Goal: Communication & Community: Answer question/provide support

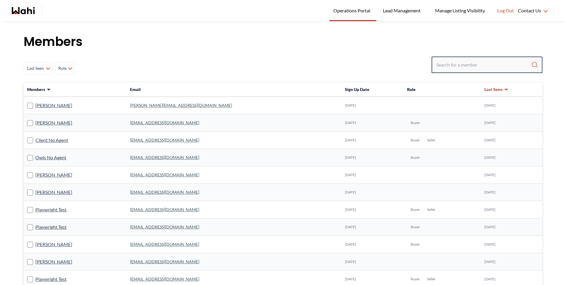
click at [465, 64] on input "Search input" at bounding box center [483, 64] width 95 height 11
type input "michelle"
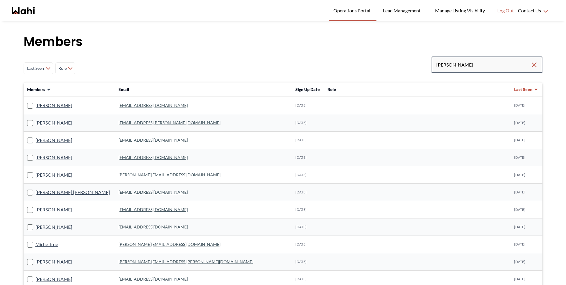
click at [476, 65] on input "michelle" at bounding box center [483, 64] width 94 height 11
type input "michelle ryck"
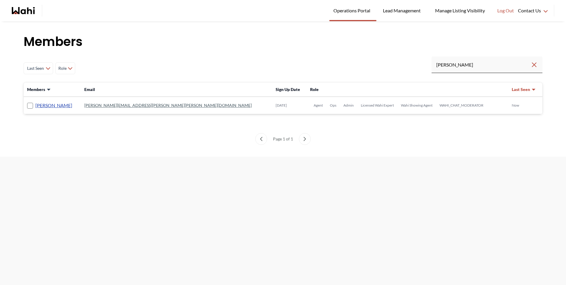
click at [67, 105] on link "Michelle Ryckman" at bounding box center [53, 106] width 37 height 8
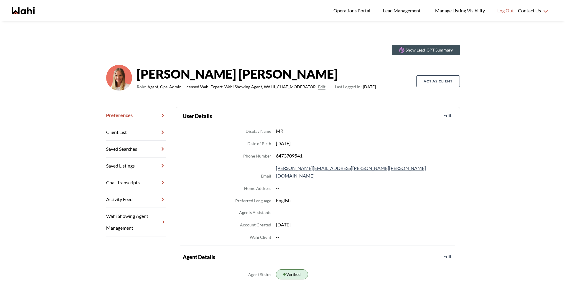
click at [132, 186] on link "Chat Transcripts" at bounding box center [136, 182] width 60 height 17
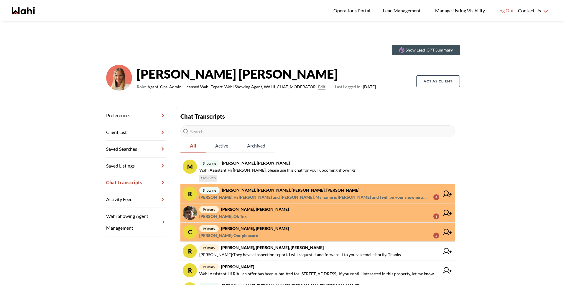
click at [249, 236] on span "Faraz Azam : Our pleasure 2" at bounding box center [319, 235] width 240 height 7
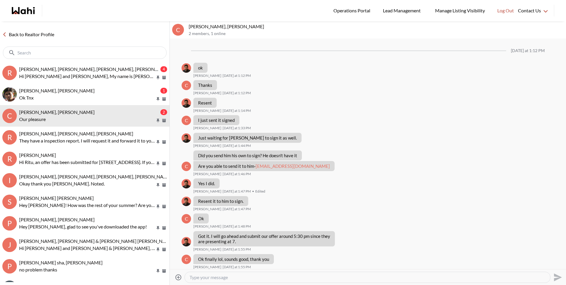
scroll to position [291, 0]
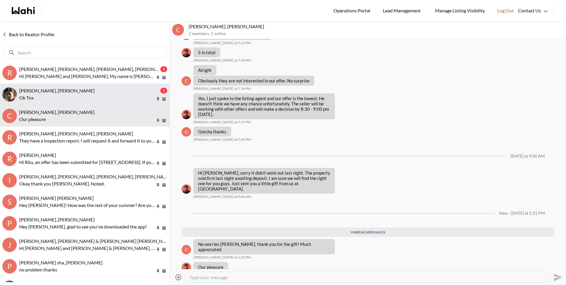
click at [97, 103] on button "Sachinkumar Mali, Michelle 1 Ok Tnx" at bounding box center [84, 95] width 169 height 22
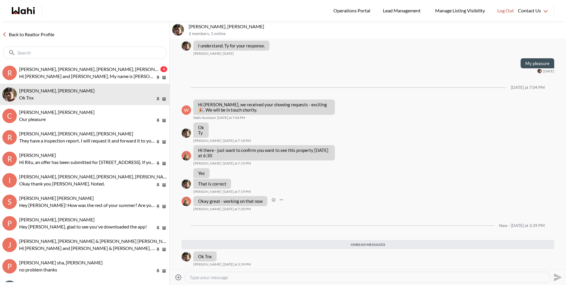
scroll to position [459, 0]
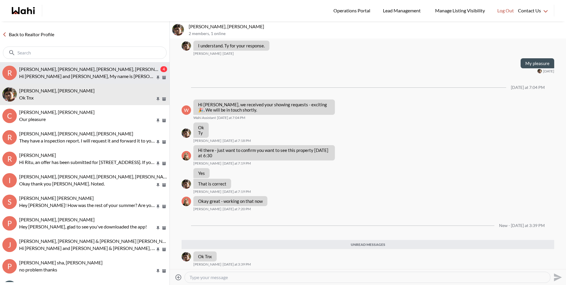
click at [87, 77] on p "Hi Rory and Amber, My name is Ewelina Weglarz and I will be your showing agent …" at bounding box center [87, 76] width 136 height 7
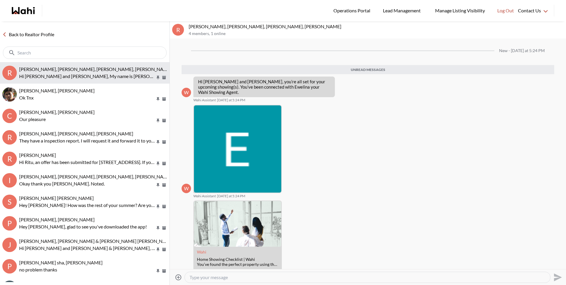
scroll to position [68, 0]
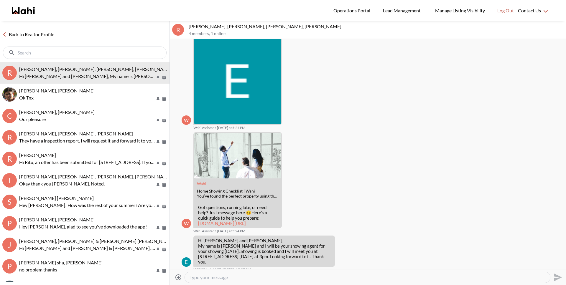
click at [53, 37] on link "Back to Realtor Profile" at bounding box center [28, 35] width 57 height 8
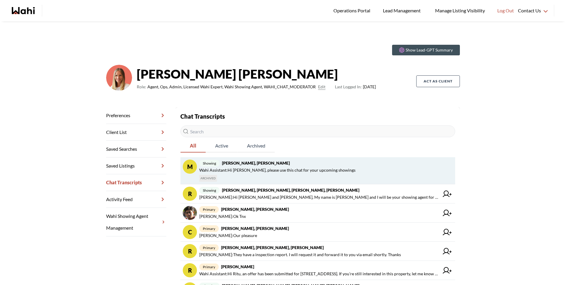
click at [249, 168] on span "Wahi Assistant : Hi Sachinkumar, please use this chat for your upcoming showings" at bounding box center [277, 170] width 156 height 7
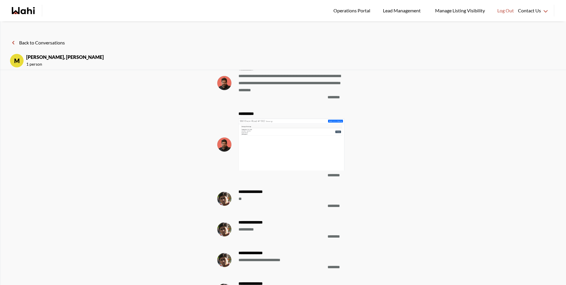
scroll to position [-592, 0]
click at [274, 149] on img at bounding box center [291, 144] width 106 height 52
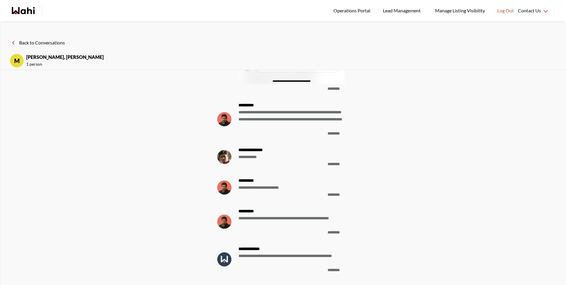
scroll to position [0, 0]
click at [50, 42] on button "Back to Conversations" at bounding box center [37, 43] width 55 height 8
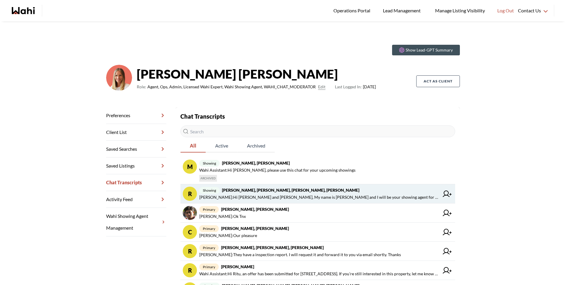
click at [253, 191] on strong "[PERSON_NAME], [PERSON_NAME], [PERSON_NAME], [PERSON_NAME]" at bounding box center [290, 190] width 137 height 5
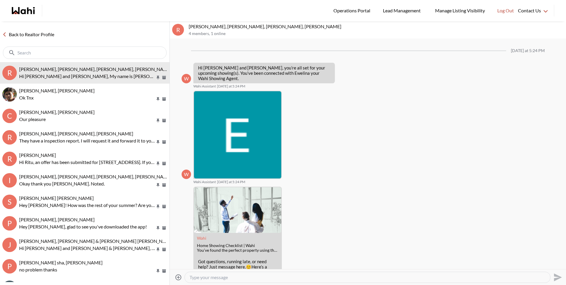
scroll to position [54, 0]
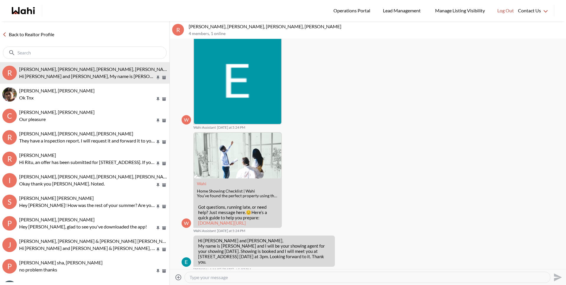
click at [47, 35] on link "Back to Realtor Profile" at bounding box center [28, 35] width 57 height 8
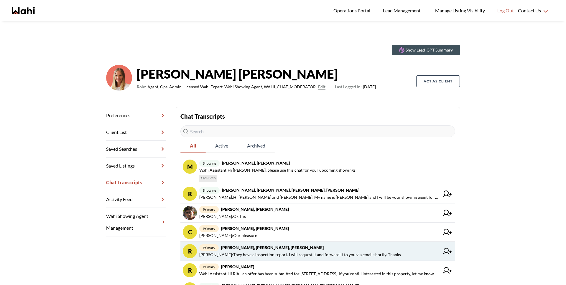
click at [266, 248] on strong "[PERSON_NAME], [PERSON_NAME], [PERSON_NAME]" at bounding box center [272, 247] width 102 height 5
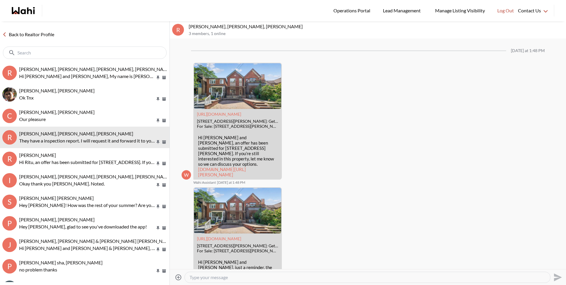
scroll to position [726, 0]
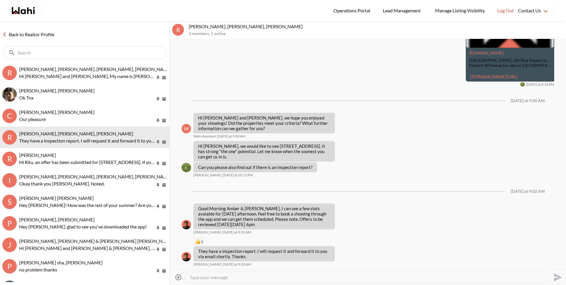
click at [238, 277] on textarea "Type your message" at bounding box center [367, 278] width 356 height 6
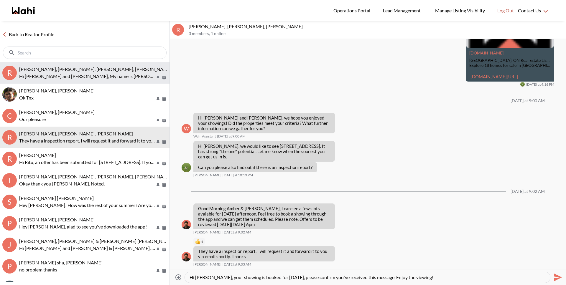
type textarea "Hi Amber, your showing is booked for today, please confirm you've received this…"
click at [105, 73] on p "Hi Rory and Amber, My name is Ewelina Weglarz and I will be your showing agent …" at bounding box center [87, 76] width 136 height 7
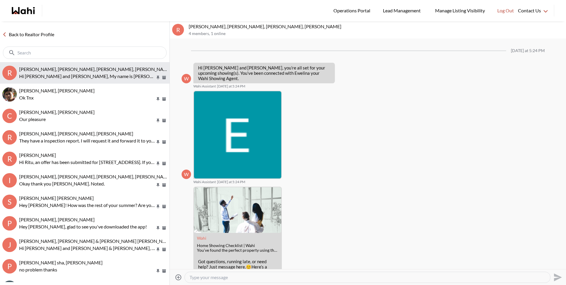
scroll to position [54, 0]
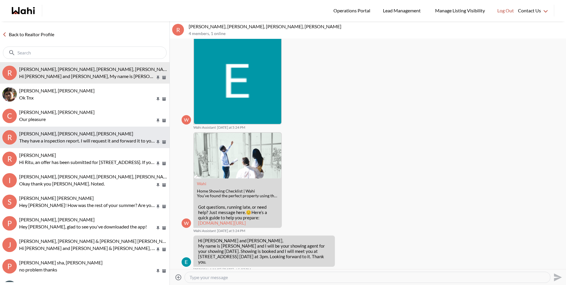
click at [91, 134] on span "[PERSON_NAME], [PERSON_NAME], [PERSON_NAME]" at bounding box center [76, 134] width 114 height 6
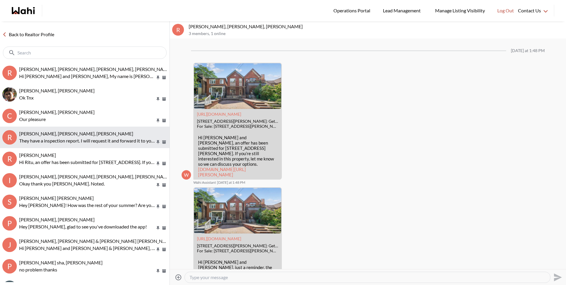
scroll to position [726, 0]
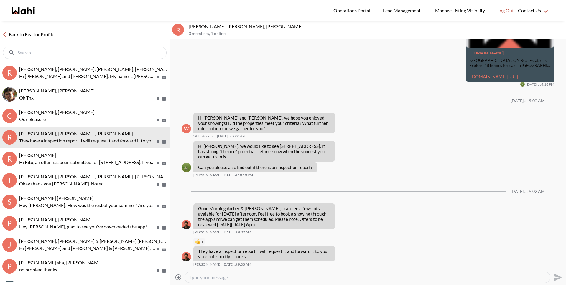
click at [240, 277] on textarea "Type your message" at bounding box center [367, 278] width 356 height 6
type textarea "H"
paste textarea "ei"
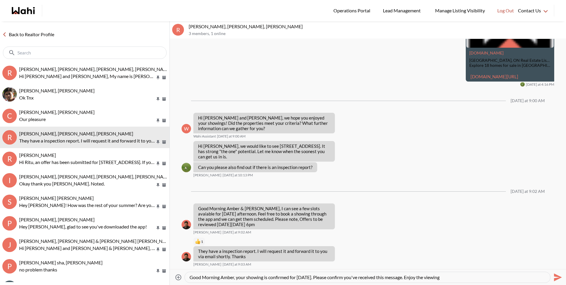
type textarea "Good Morning Amber, your showing is confirmed for [DATE]. Please confirm you've…"
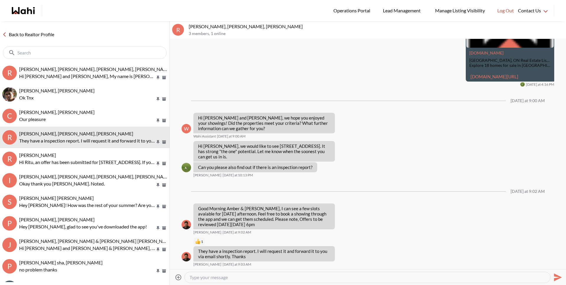
scroll to position [773, 0]
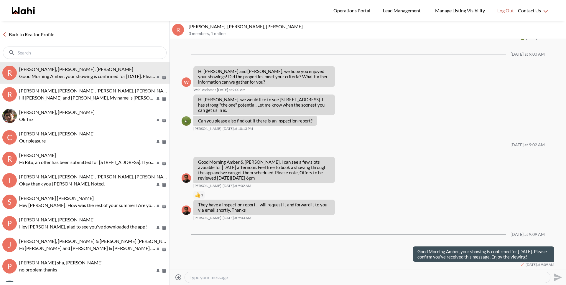
click at [29, 34] on link "Back to Realtor Profile" at bounding box center [28, 35] width 57 height 8
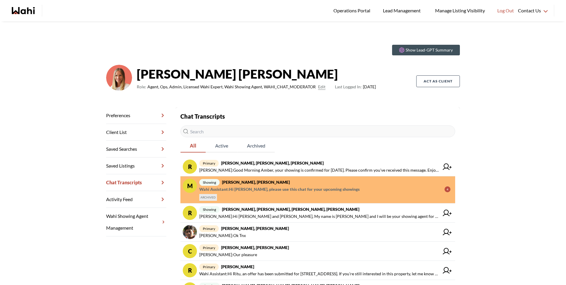
click at [279, 197] on div "showing Sachinkumar Mali, Faraz, Michelle Wahi Assistant : Hi Sachinkumar, plea…" at bounding box center [324, 190] width 251 height 22
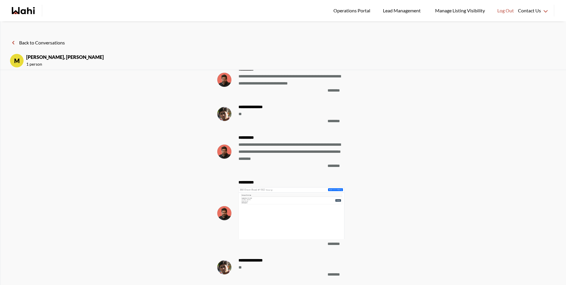
scroll to position [-662, 0]
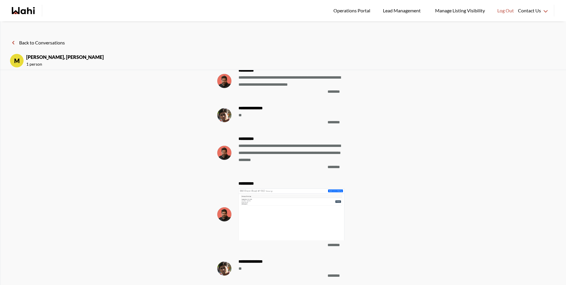
click at [276, 207] on img at bounding box center [291, 214] width 106 height 52
click at [264, 200] on img at bounding box center [291, 214] width 106 height 52
click at [47, 43] on button "Back to Conversations" at bounding box center [37, 43] width 55 height 8
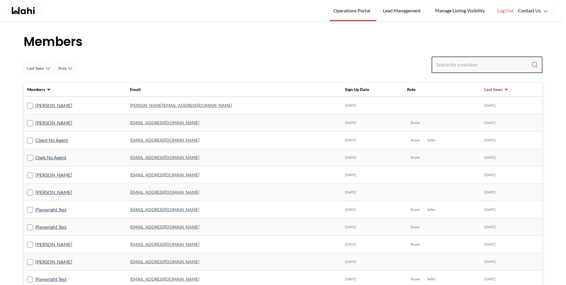
click at [473, 66] on input "Search input" at bounding box center [483, 64] width 95 height 11
type input "faraz aza"
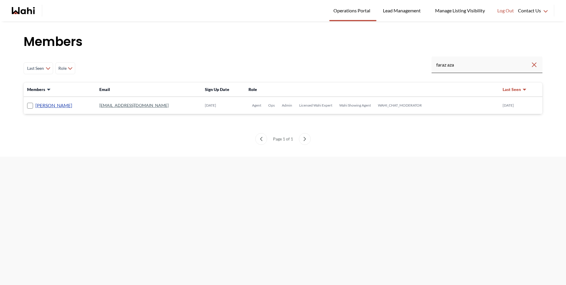
click at [52, 103] on link "[PERSON_NAME]" at bounding box center [53, 106] width 37 height 8
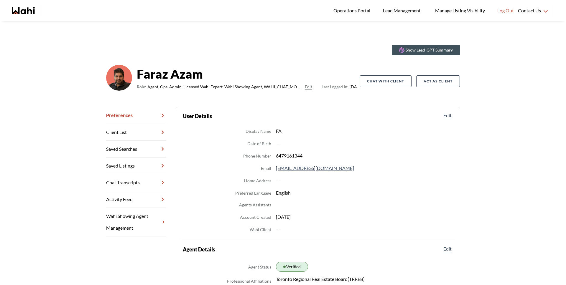
click at [126, 181] on link "Chat Transcripts" at bounding box center [136, 182] width 60 height 17
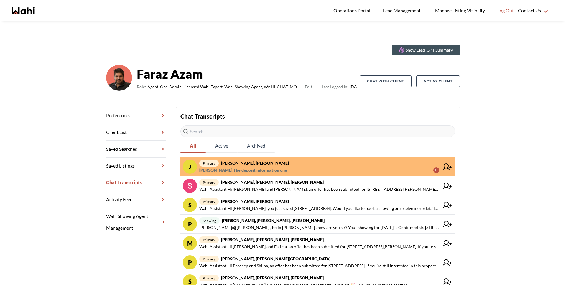
click at [251, 171] on span "Faraz Azam : The deposit information one" at bounding box center [243, 170] width 88 height 7
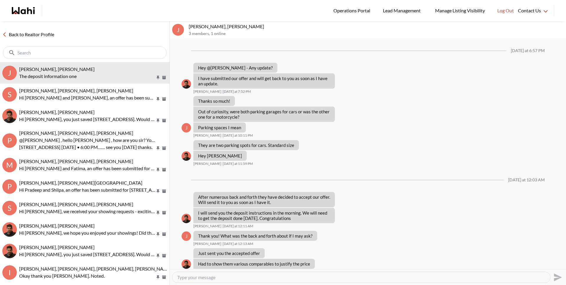
scroll to position [260, 0]
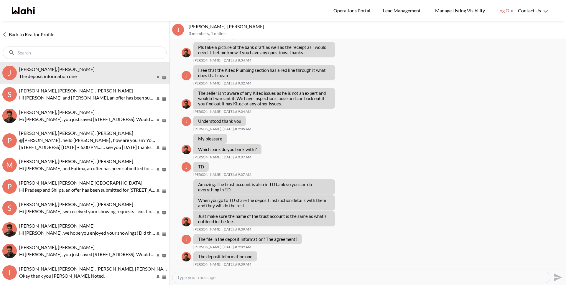
click at [35, 34] on link "Back to Realtor Profile" at bounding box center [28, 35] width 57 height 8
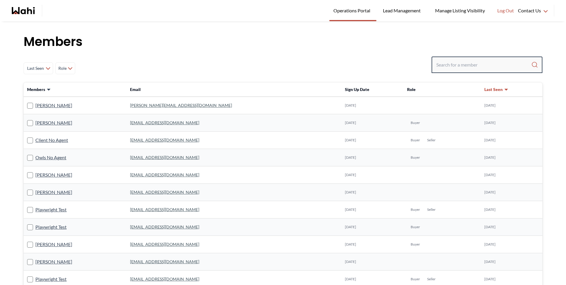
click at [459, 64] on input "Search input" at bounding box center [483, 64] width 95 height 11
type input "barbara funt"
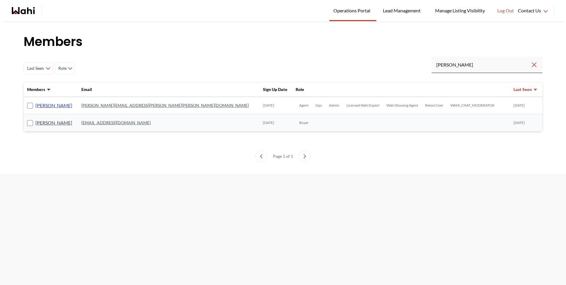
click at [50, 107] on link "Barbara Funt" at bounding box center [53, 106] width 37 height 8
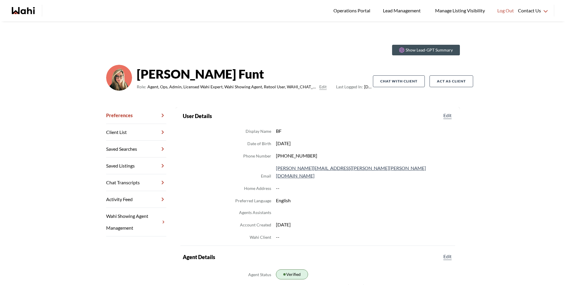
click at [136, 181] on link "Chat Transcripts" at bounding box center [136, 182] width 60 height 17
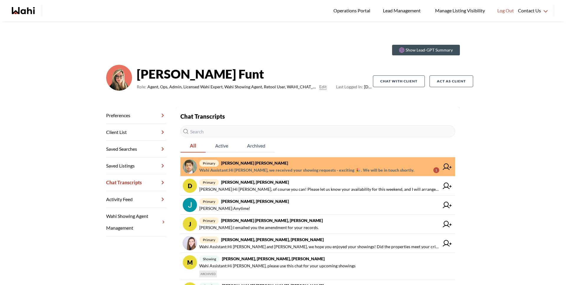
click at [248, 166] on span "primary Abdul Nafi Sarwari, Barb" at bounding box center [319, 163] width 240 height 7
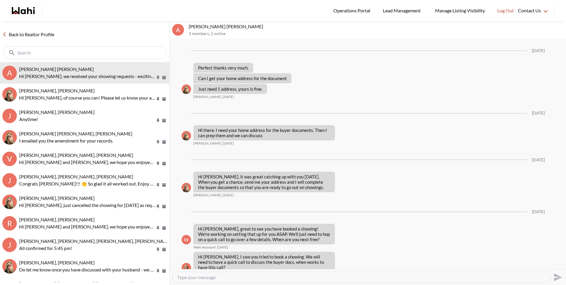
scroll to position [670, 0]
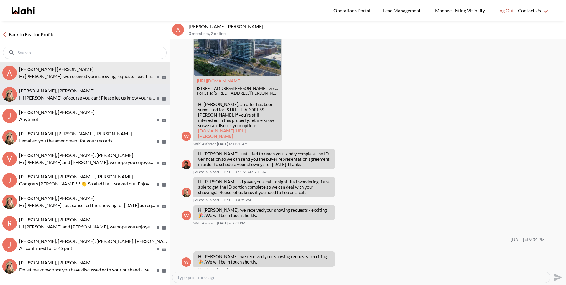
click at [62, 87] on button "David Rodriguez, Barbara Hi David, of course you can! Please let us know your a…" at bounding box center [84, 95] width 169 height 22
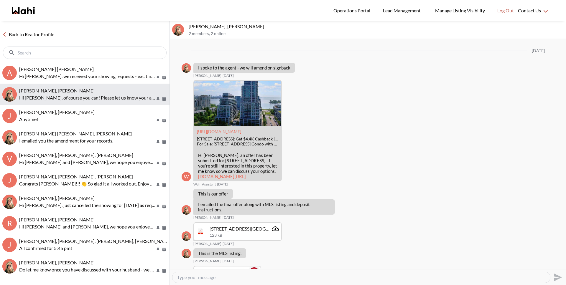
scroll to position [964, 0]
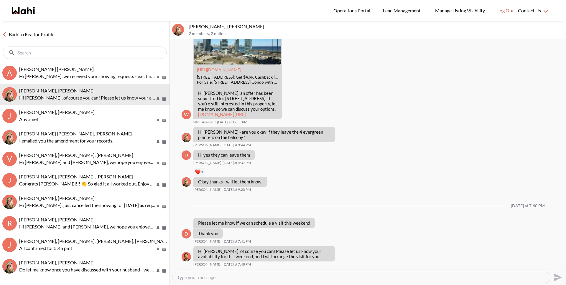
click at [247, 279] on textarea "Type your message" at bounding box center [361, 278] width 368 height 6
type textarea "Y"
type textarea "I"
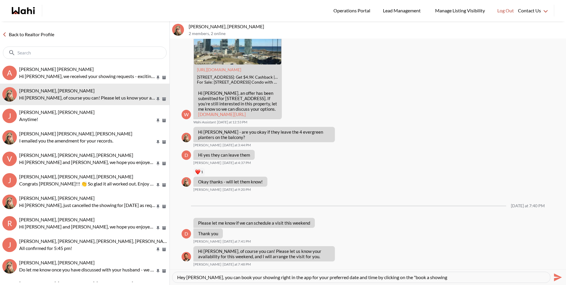
scroll to position [0, 0]
type textarea "Hey David, you can book your showing right in the app for your preferred date a…"
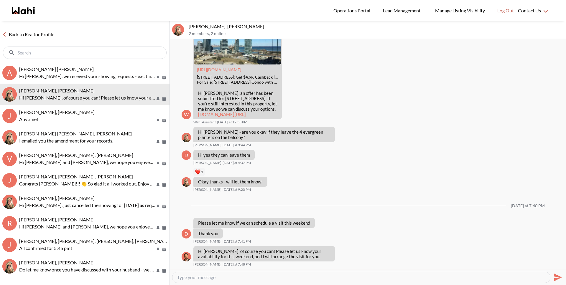
scroll to position [1016, 0]
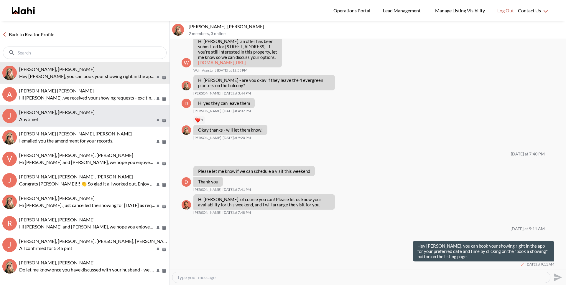
click at [39, 120] on p "Anytime!" at bounding box center [87, 119] width 136 height 7
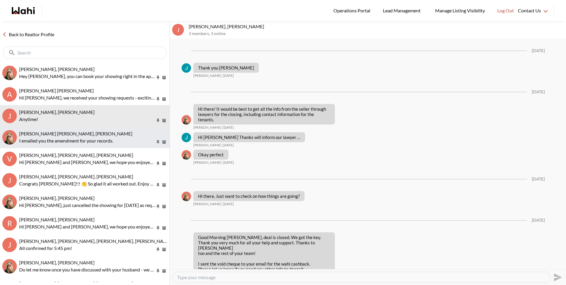
scroll to position [515, 0]
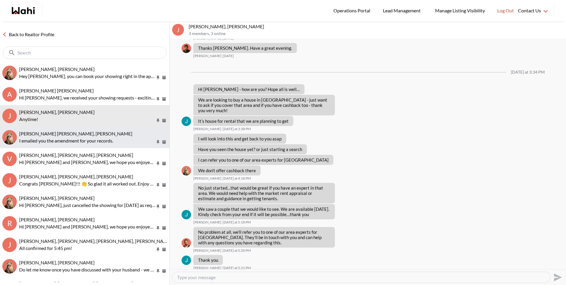
click at [39, 133] on span "Jeremy Tod, Barbara" at bounding box center [75, 134] width 113 height 6
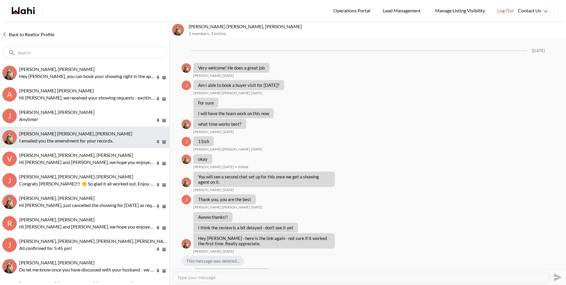
scroll to position [401, 0]
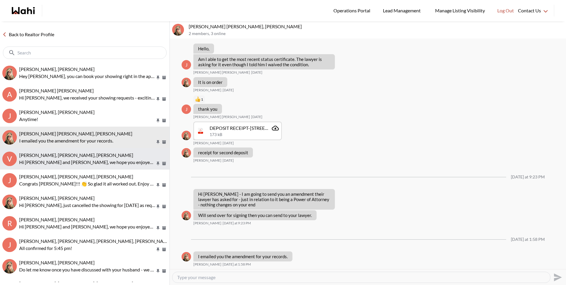
click at [49, 155] on span "Victoria Basova, Dylan Maloney, Barbara" at bounding box center [76, 155] width 114 height 6
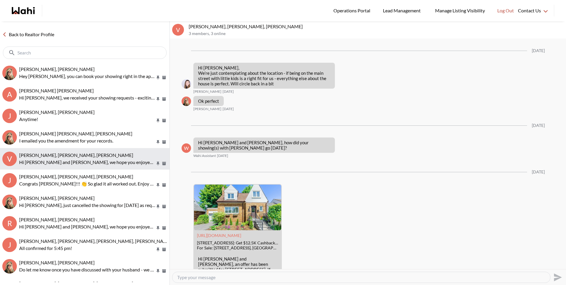
scroll to position [732, 0]
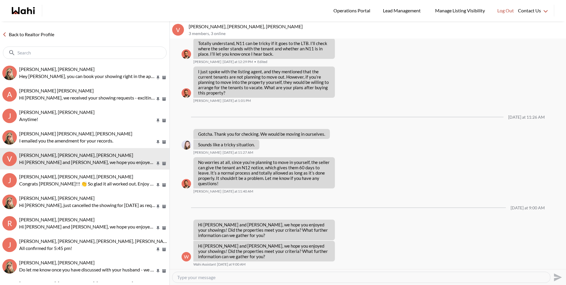
click at [47, 39] on div "Back to Realtor Profile" at bounding box center [84, 41] width 169 height 41
click at [46, 37] on link "Back to Realtor Profile" at bounding box center [28, 35] width 57 height 8
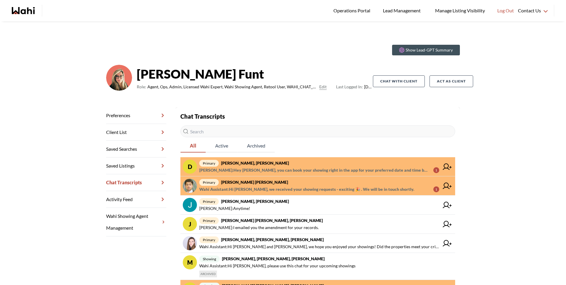
click at [275, 170] on span "Michelle Ryckman : Hey David, you can book your showing right in the app for yo…" at bounding box center [313, 170] width 229 height 7
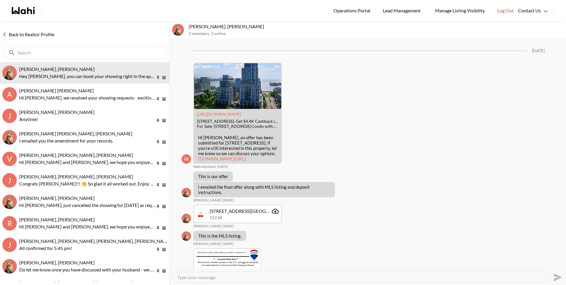
scroll to position [998, 0]
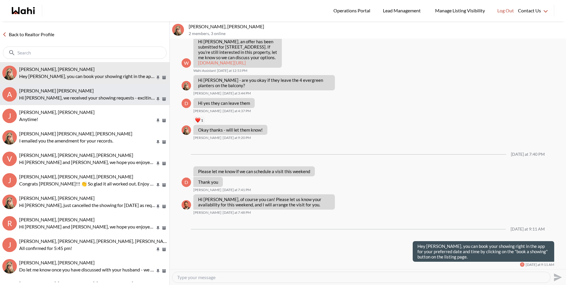
click at [49, 99] on p "Hi Abdul nafi, we received your showing requests - exciting 🎉 . We will be in t…" at bounding box center [87, 97] width 136 height 7
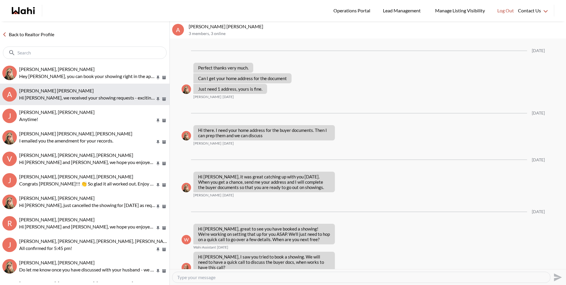
scroll to position [670, 0]
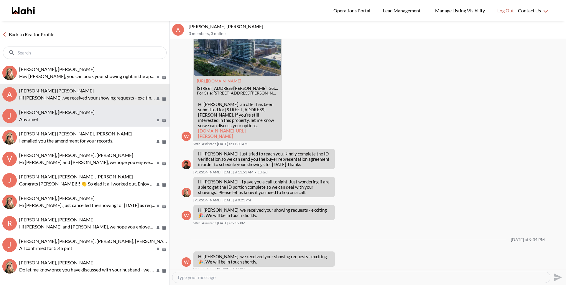
click at [51, 110] on span "Jal Leonor, JayJay Dagumboy, Barb" at bounding box center [56, 112] width 75 height 6
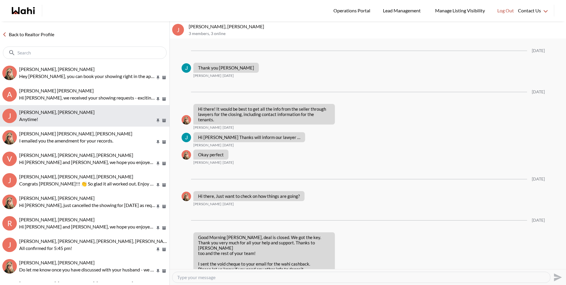
scroll to position [515, 0]
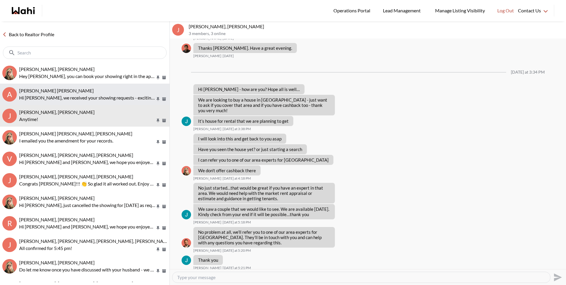
drag, startPoint x: 52, startPoint y: 100, endPoint x: 52, endPoint y: 93, distance: 7.1
click at [52, 100] on p "Hi Abdul nafi, we received your showing requests - exciting 🎉 . We will be in t…" at bounding box center [87, 97] width 136 height 7
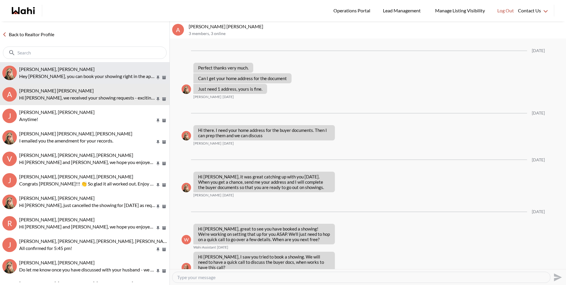
scroll to position [670, 0]
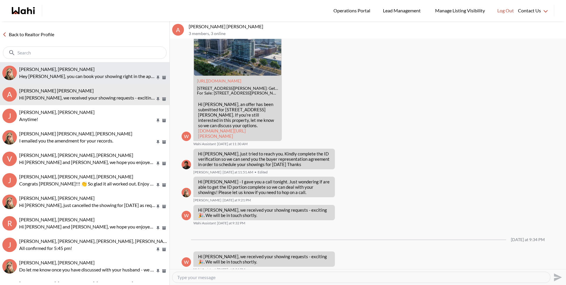
click at [51, 77] on p "Hey David, you can book your showing right in the app for your preferred date a…" at bounding box center [87, 76] width 136 height 7
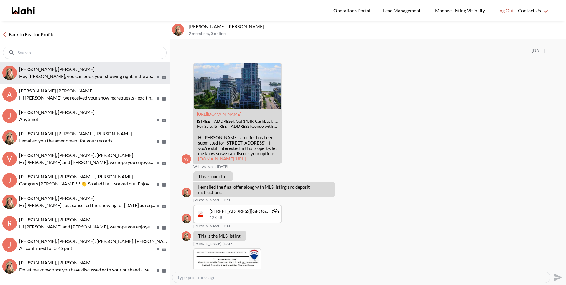
scroll to position [998, 0]
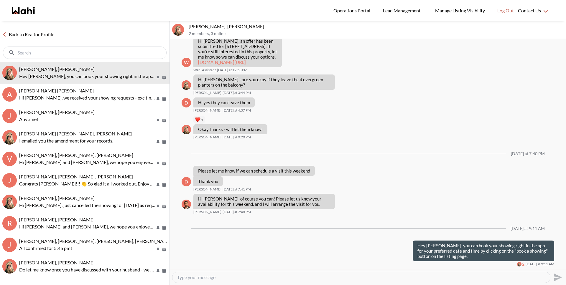
click at [49, 35] on link "Back to Realtor Profile" at bounding box center [28, 35] width 57 height 8
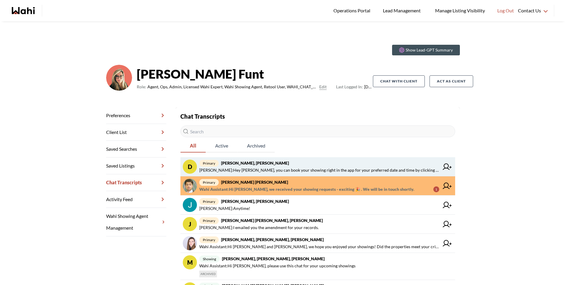
click at [302, 167] on span "Michelle Ryckman : Hey David, you can book your showing right in the app for yo…" at bounding box center [319, 170] width 240 height 7
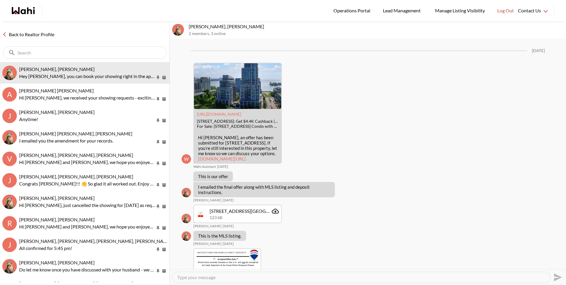
scroll to position [999, 0]
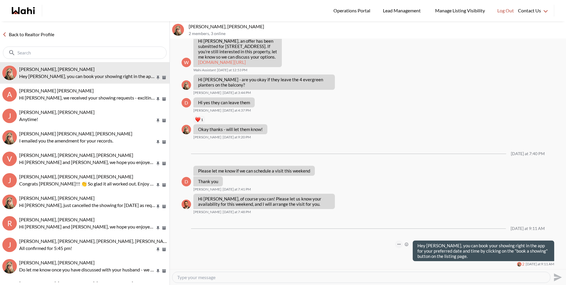
click at [395, 245] on button "Open Message Actions Menu" at bounding box center [399, 245] width 8 height 8
click at [374, 232] on button "Delete" at bounding box center [374, 235] width 47 height 11
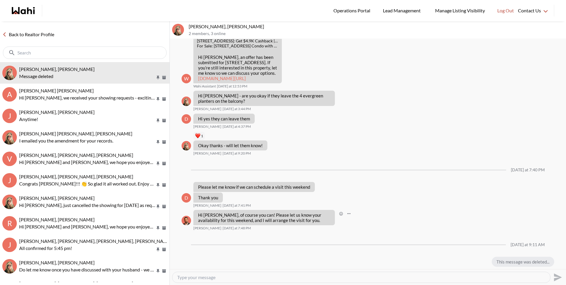
scroll to position [983, 0]
click at [41, 35] on link "Back to Realtor Profile" at bounding box center [28, 35] width 57 height 8
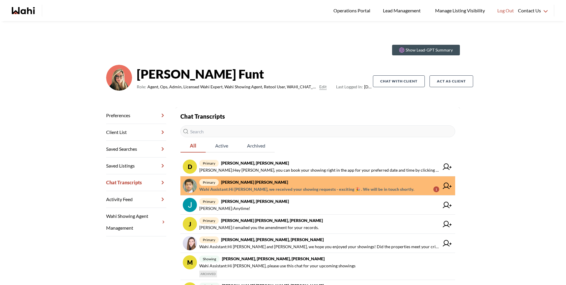
click at [269, 183] on span "primary Abdul Nafi Sarwari, Barb" at bounding box center [319, 182] width 240 height 7
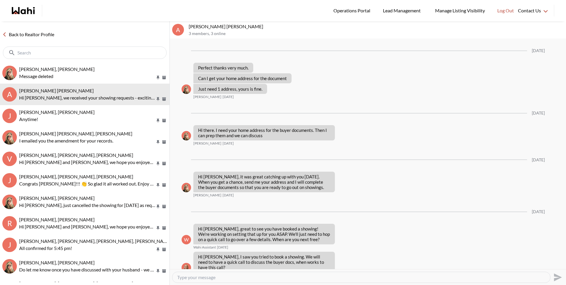
scroll to position [670, 0]
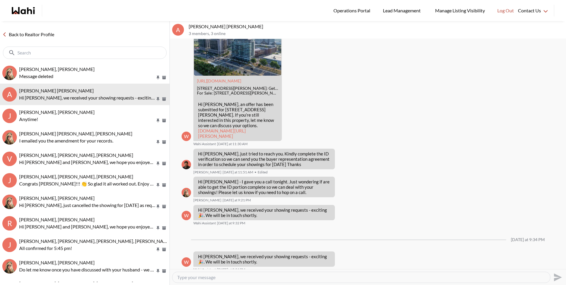
click at [29, 33] on link "Back to Realtor Profile" at bounding box center [28, 35] width 57 height 8
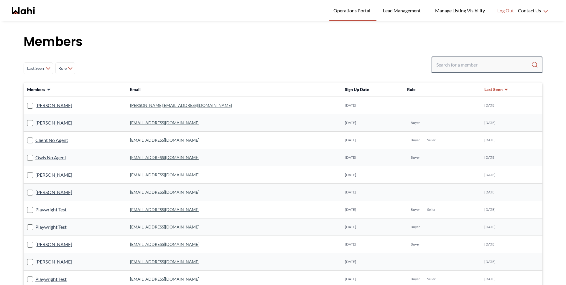
click at [470, 66] on input "Search input" at bounding box center [483, 64] width 95 height 11
type input "behnam"
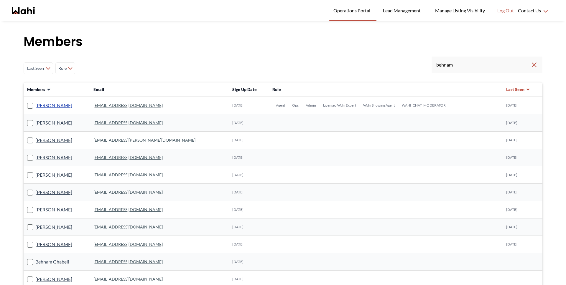
click at [45, 104] on link "[PERSON_NAME]" at bounding box center [53, 106] width 37 height 8
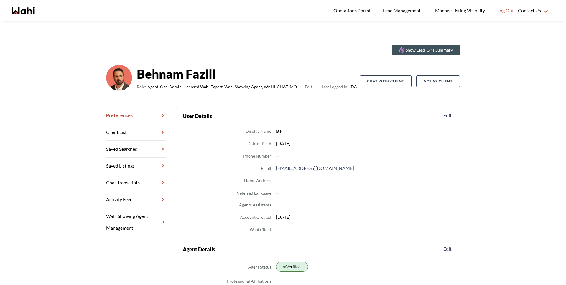
click at [133, 183] on link "Chat Transcripts" at bounding box center [136, 182] width 60 height 17
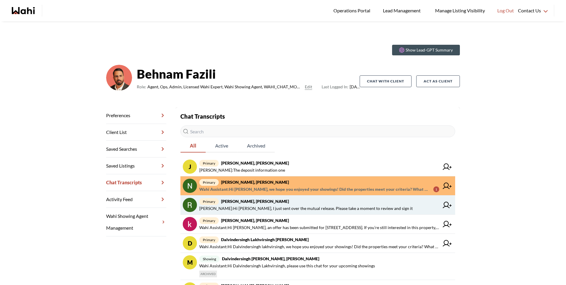
click at [271, 201] on span "primary Rita Kukendran, Behnam" at bounding box center [319, 201] width 240 height 7
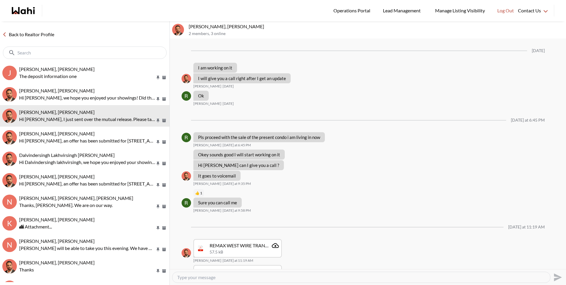
scroll to position [348, 0]
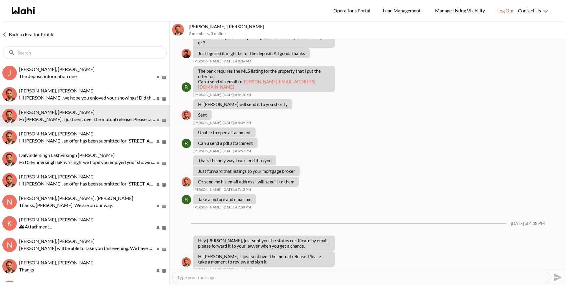
click at [43, 34] on link "Back to Realtor Profile" at bounding box center [28, 35] width 57 height 8
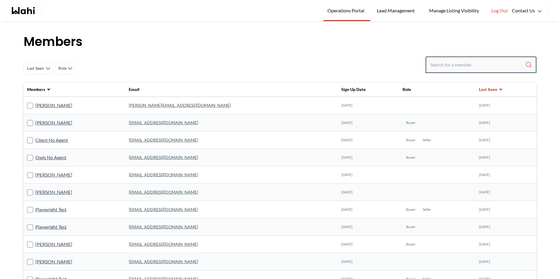
click at [449, 63] on input "Search input" at bounding box center [477, 64] width 95 height 11
paste input "[DOMAIN_NAME][EMAIL_ADDRESS][DOMAIN_NAME]"
type input "[DOMAIN_NAME][EMAIL_ADDRESS][DOMAIN_NAME]"
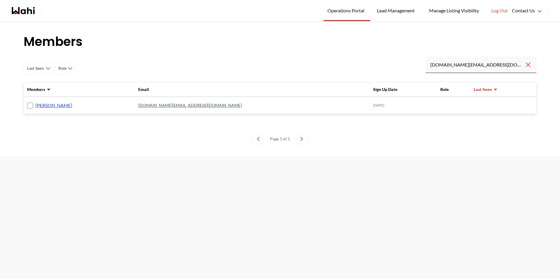
click at [55, 105] on link "[PERSON_NAME]" at bounding box center [53, 106] width 37 height 8
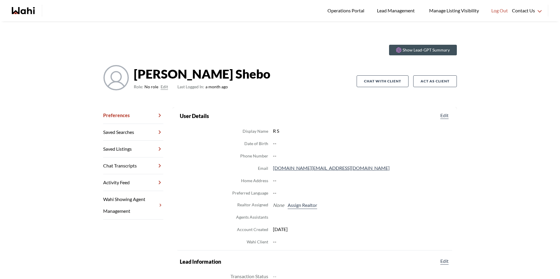
click at [161, 85] on button "Edit" at bounding box center [164, 86] width 7 height 7
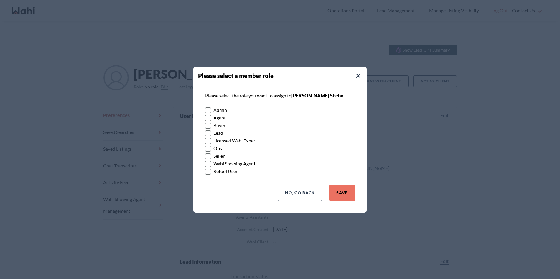
click at [208, 126] on rect at bounding box center [208, 126] width 6 height 6
click at [205, 125] on input "Buyer" at bounding box center [205, 124] width 0 height 4
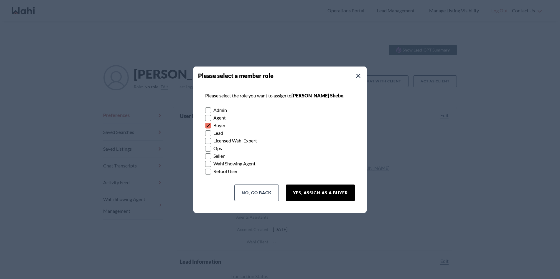
click at [329, 196] on button "Yes, Assign as a Buyer" at bounding box center [320, 193] width 69 height 16
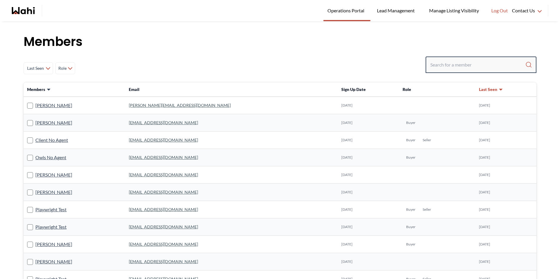
click at [442, 64] on input "Search input" at bounding box center [477, 64] width 95 height 11
paste input "[PERSON_NAME][DOMAIN_NAME][EMAIL_ADDRESS][DOMAIN_NAME]"
type input "[PERSON_NAME][DOMAIN_NAME][EMAIL_ADDRESS][DOMAIN_NAME]"
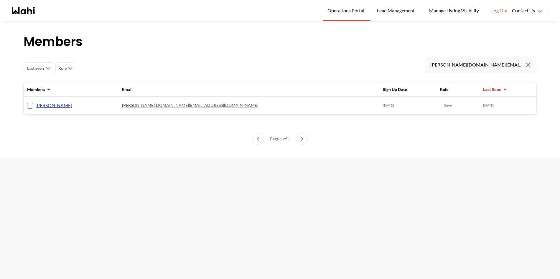
click at [51, 103] on link "[PERSON_NAME]" at bounding box center [53, 106] width 37 height 8
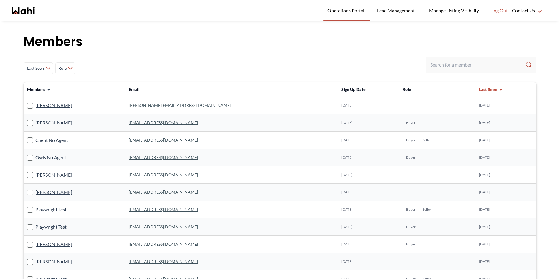
drag, startPoint x: 477, startPoint y: 70, endPoint x: 473, endPoint y: 66, distance: 5.6
click at [477, 70] on div at bounding box center [480, 65] width 111 height 16
click at [473, 66] on input "Search input" at bounding box center [477, 64] width 95 height 11
paste input "azul9309@gmail.com"
type input "azul9309@gmail.com"
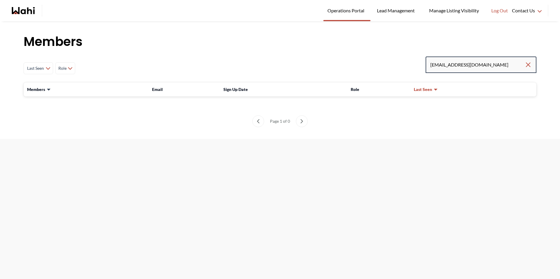
drag, startPoint x: 474, startPoint y: 67, endPoint x: 392, endPoint y: 69, distance: 82.5
click at [392, 69] on div "Last Seen Less day than 1 day ago 1 day ago - 3 days ago 3 days ago - 1 week ag…" at bounding box center [280, 69] width 512 height 24
drag, startPoint x: 488, startPoint y: 68, endPoint x: 406, endPoint y: 65, distance: 82.5
click at [406, 65] on div "Last Seen Less day than 1 day ago 1 day ago - 3 days ago 3 days ago - 1 week ag…" at bounding box center [280, 69] width 512 height 24
paste input "brozdiane1946"
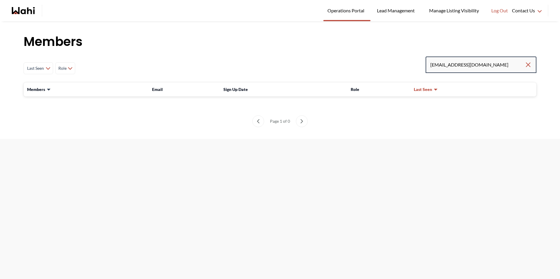
type input "brozdiane1946@gmail.com"
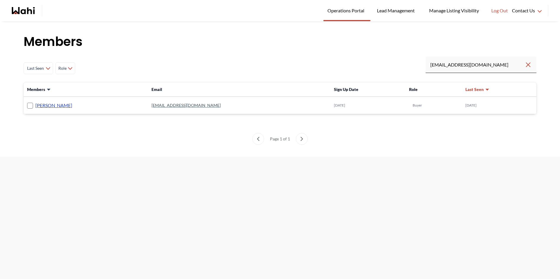
click at [55, 108] on link "Diane Broz" at bounding box center [53, 106] width 37 height 8
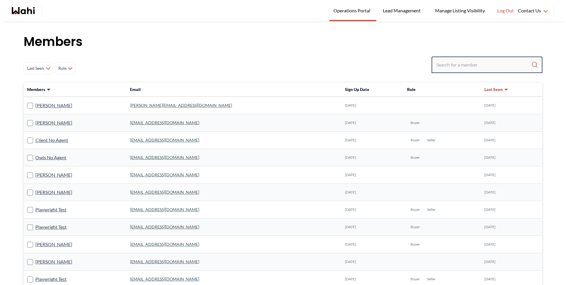
click at [444, 66] on input "Search input" at bounding box center [483, 64] width 95 height 11
paste input "[EMAIL_ADDRESS][DOMAIN_NAME]"
type input "[EMAIL_ADDRESS][DOMAIN_NAME]"
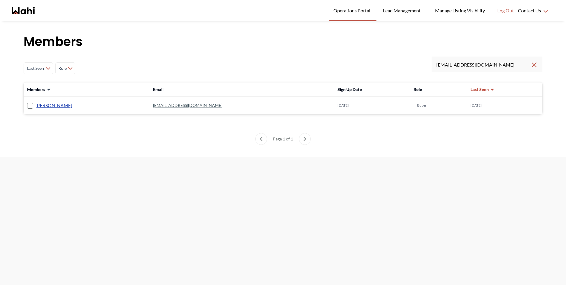
click at [46, 104] on link "[PERSON_NAME]" at bounding box center [53, 106] width 37 height 8
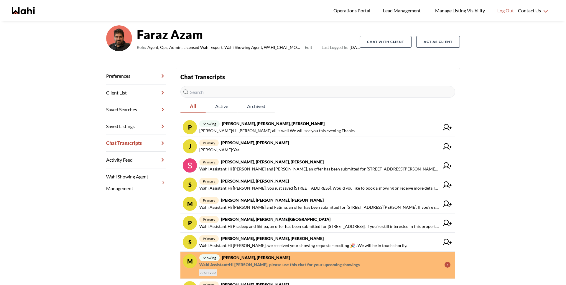
scroll to position [48, 0]
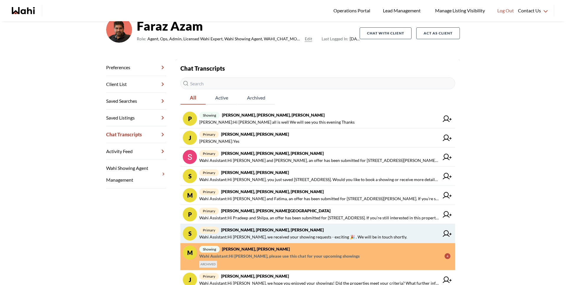
click at [267, 232] on strong "Stannette Lindsay, Rajesh Kumar, Faraz" at bounding box center [272, 229] width 102 height 5
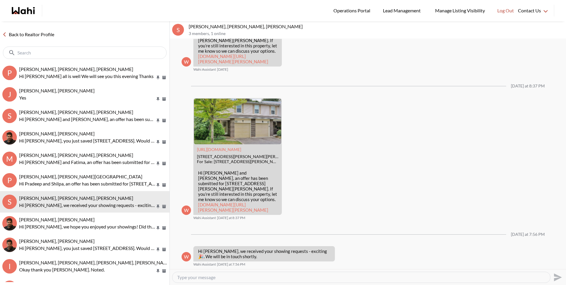
scroll to position [976, 0]
click at [199, 277] on textarea "Type your message" at bounding box center [361, 278] width 368 height 6
paste textarea "e"
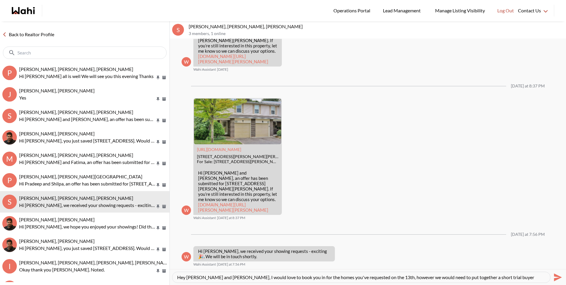
scroll to position [6, 0]
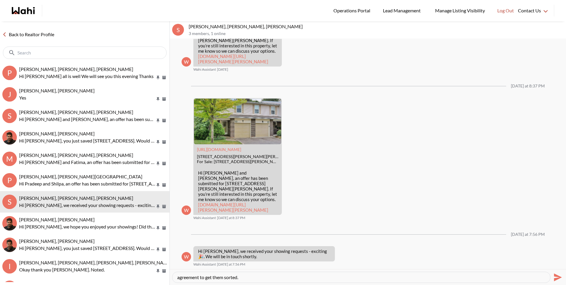
click at [222, 279] on textarea "Hey Stannette and Rajesh, I would love to book you in for the homes you've requ…" at bounding box center [361, 278] width 368 height 6
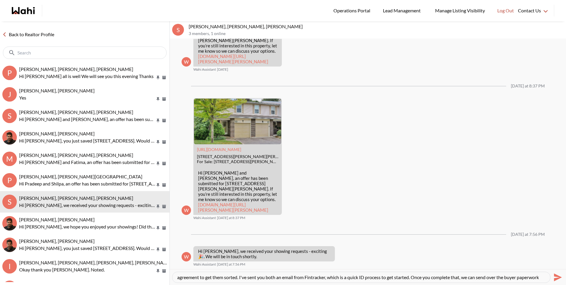
scroll to position [12, 0]
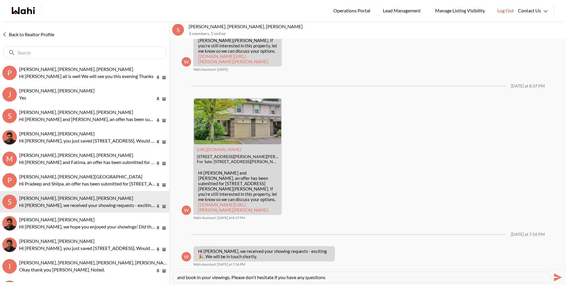
paste textarea "ti"
type textarea "Hey Stannette and Rajesh, I would love to book you in for the homes you've requ…"
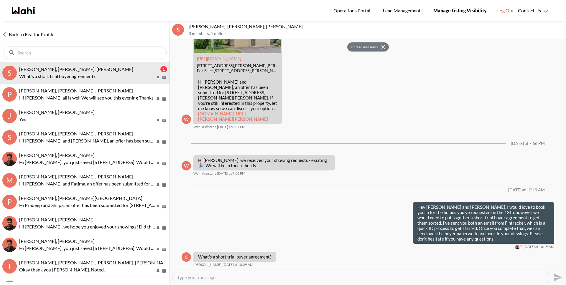
scroll to position [1067, 0]
click at [212, 280] on textarea "Type your message" at bounding box center [361, 278] width 368 height 6
click at [212, 278] on textarea "Type your message" at bounding box center [361, 278] width 368 height 6
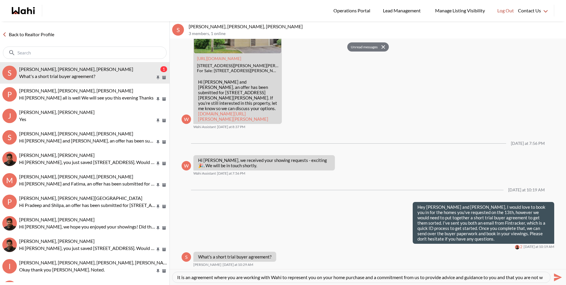
scroll to position [6, 0]
type textarea "It is an agreement where you are working with Wahi to represent you on your hom…"
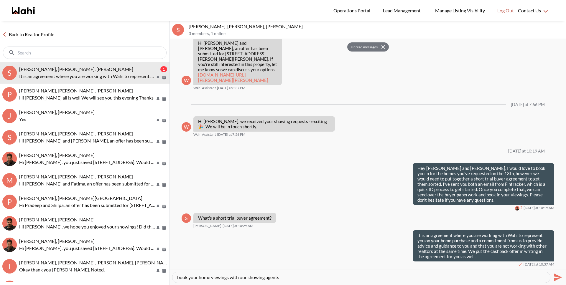
type textarea "Now that you've had a chance to experience working with us on your first proper…"
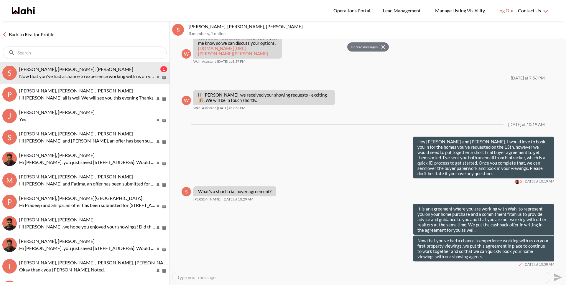
click at [53, 37] on link "Back to Realtor Profile" at bounding box center [28, 35] width 57 height 8
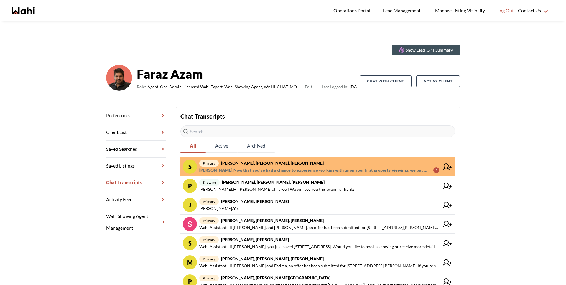
click at [321, 170] on span "Michelle Ryckman : Now that you've had a chance to experience working with us o…" at bounding box center [313, 170] width 229 height 7
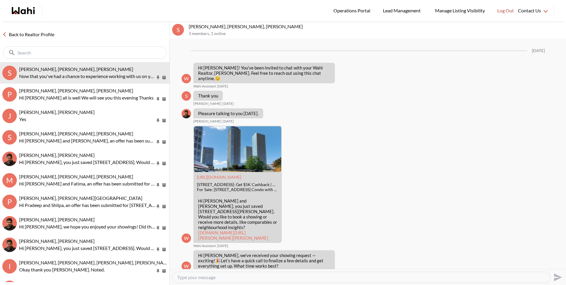
scroll to position [1132, 0]
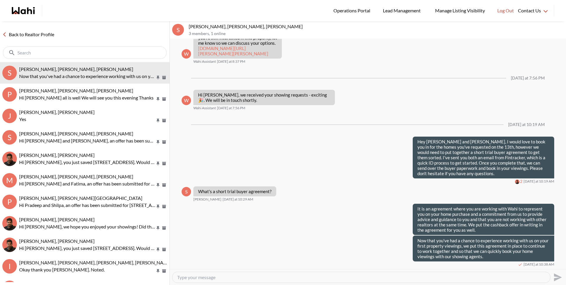
click at [49, 35] on link "Back to Realtor Profile" at bounding box center [28, 35] width 57 height 8
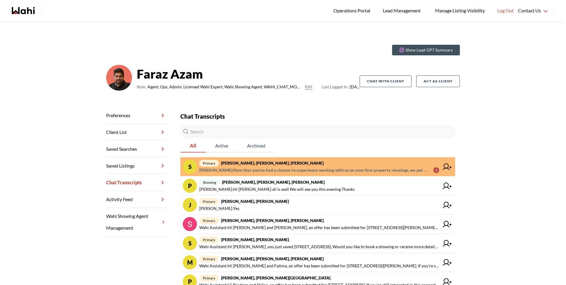
click at [278, 171] on span "Michelle Ryckman : Now that you've had a chance to experience working with us o…" at bounding box center [313, 170] width 229 height 7
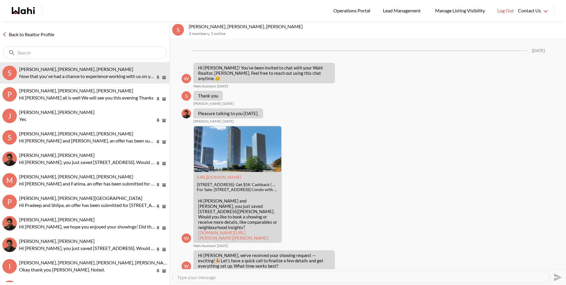
scroll to position [1132, 0]
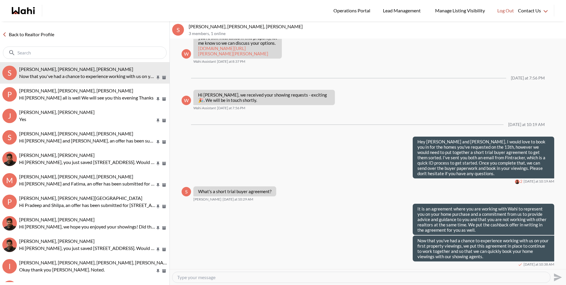
click at [300, 275] on textarea "Type your message" at bounding box center [361, 278] width 368 height 6
click at [295, 279] on textarea "Type your message" at bounding box center [361, 278] width 368 height 6
click at [292, 282] on div at bounding box center [360, 277] width 377 height 11
click at [293, 279] on textarea "Type your message" at bounding box center [361, 278] width 368 height 6
type textarea "We can do a short term, 2 week agreement to get started and ensure you're happy…"
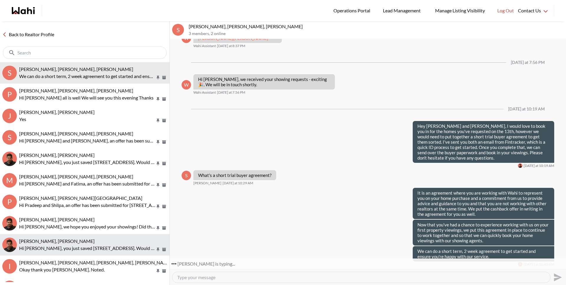
scroll to position [1165, 0]
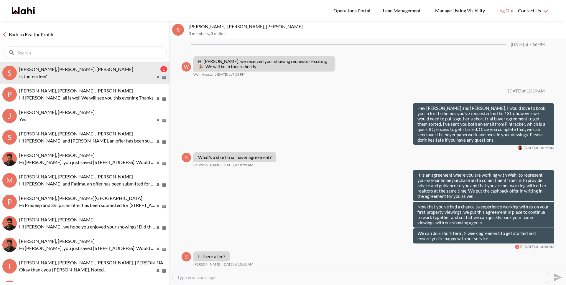
click at [244, 279] on textarea "Type your message" at bounding box center [361, 278] width 368 height 6
drag, startPoint x: 261, startPoint y: 279, endPoint x: 163, endPoint y: 279, distance: 97.5
click at [163, 279] on div "Back to Realtor Profile S Stannette Lindsay, Rajesh Kumar, Faraz 1 Is there a f…" at bounding box center [283, 153] width 566 height 264
type textarea "W"
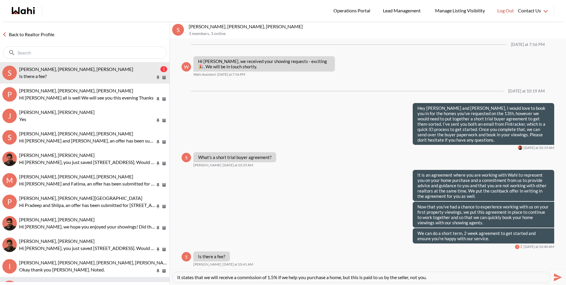
type textarea "It states that we will receive a commission of 1.5% if we help you purchase a h…"
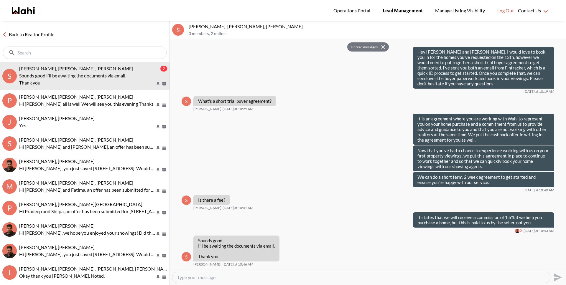
scroll to position [1222, 0]
click at [256, 278] on textarea "Type your message" at bounding box center [361, 278] width 368 height 6
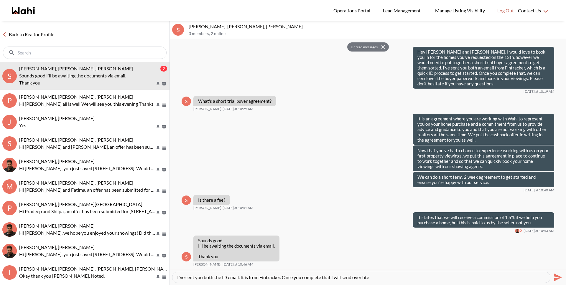
paste textarea "he"
type textarea "Great. I've sent you both the ID email. It is from Fintracker. Once you complet…"
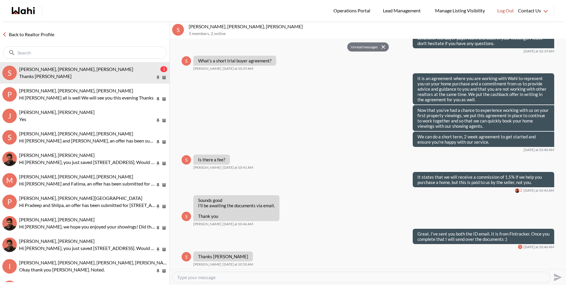
scroll to position [1262, 0]
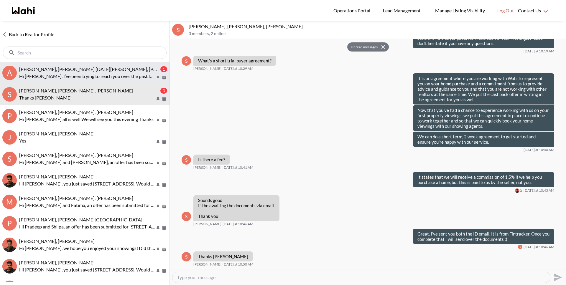
click at [82, 68] on span "[PERSON_NAME], [PERSON_NAME] [DATE][PERSON_NAME], [PERSON_NAME]" at bounding box center [102, 69] width 166 height 6
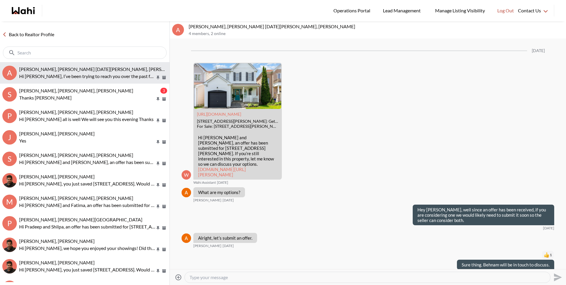
scroll to position [3173, 0]
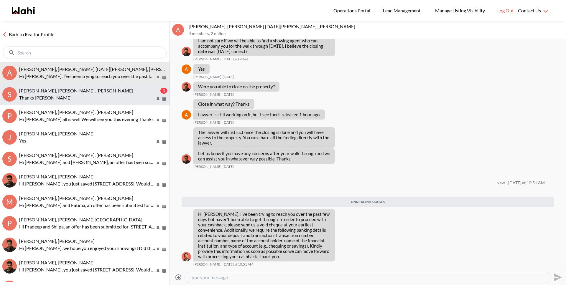
click at [49, 95] on p "Thanks Michelle" at bounding box center [87, 97] width 136 height 7
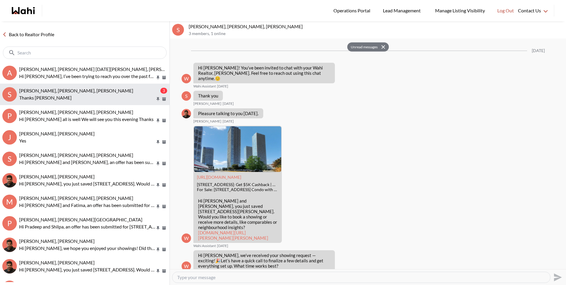
scroll to position [1262, 0]
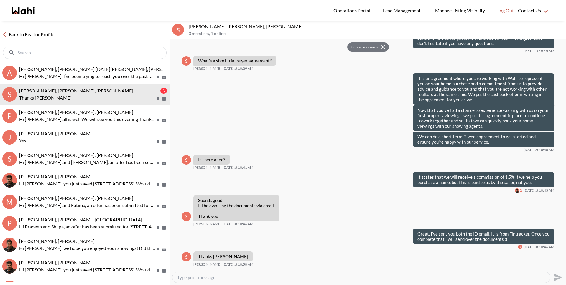
click at [194, 278] on textarea "Type your message" at bounding box center [361, 278] width 368 height 6
type textarea "My pleasure!"
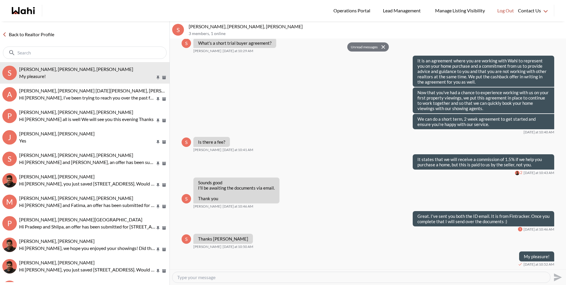
click at [53, 33] on link "Back to Realtor Profile" at bounding box center [28, 35] width 57 height 8
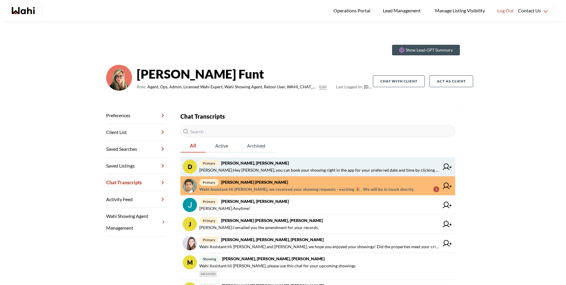
click at [271, 160] on span "primary David Rodriguez, Barbara" at bounding box center [319, 163] width 240 height 7
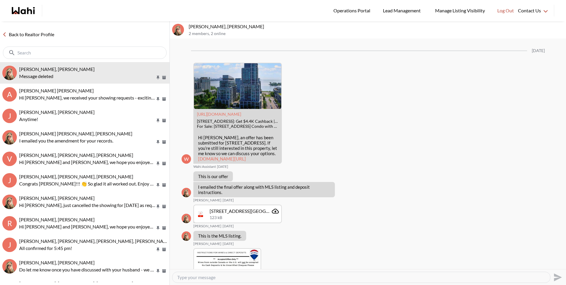
scroll to position [983, 0]
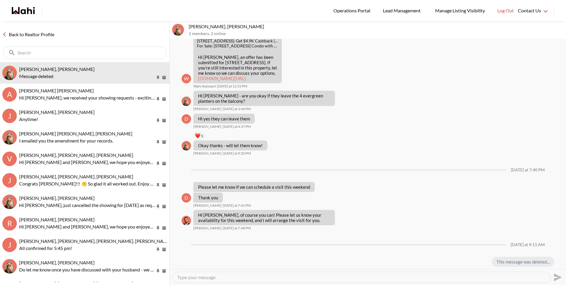
click at [32, 36] on link "Back to Realtor Profile" at bounding box center [28, 35] width 57 height 8
